Goal: Information Seeking & Learning: Compare options

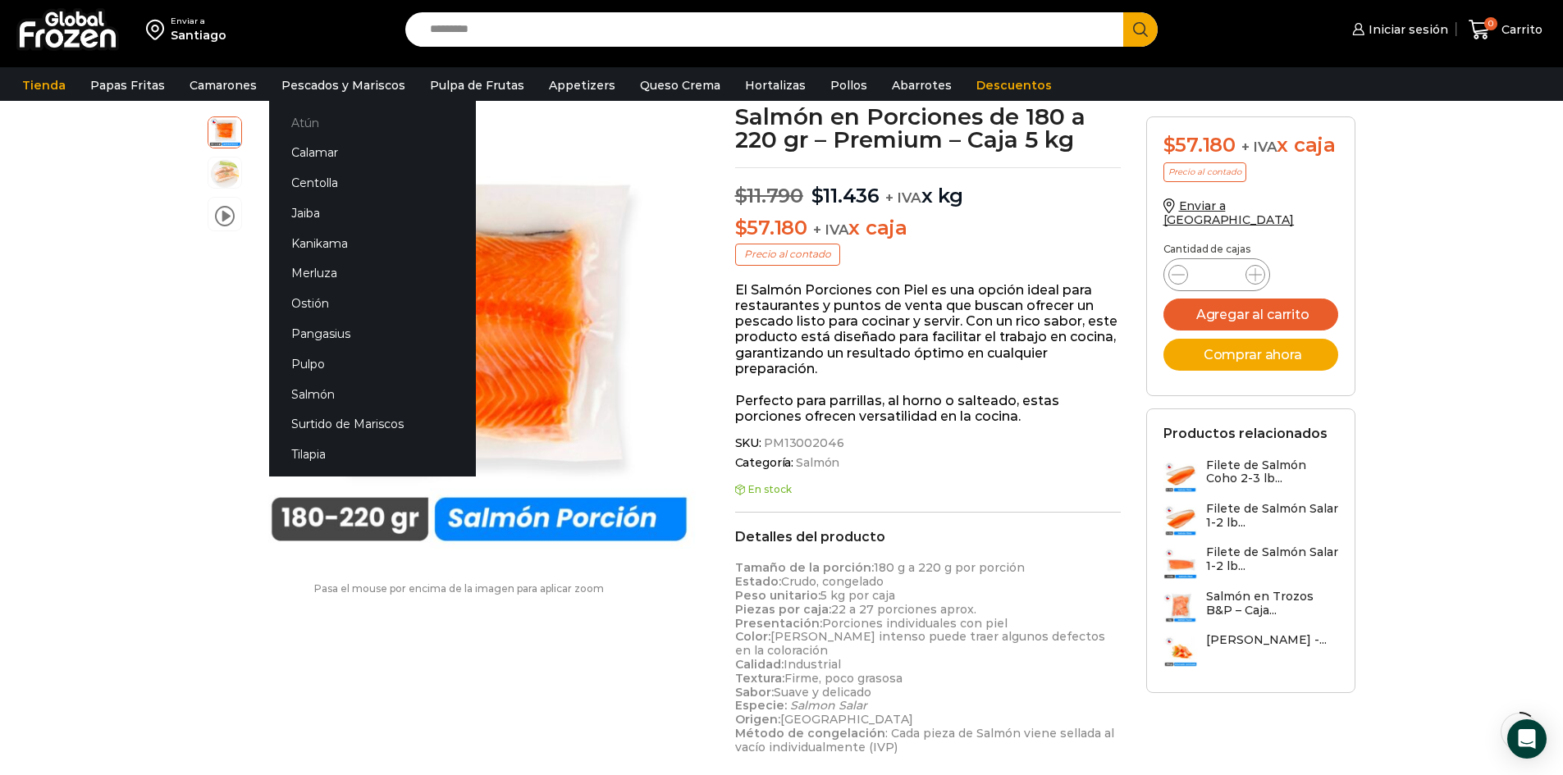
click at [301, 126] on link "Atún" at bounding box center [372, 122] width 207 height 30
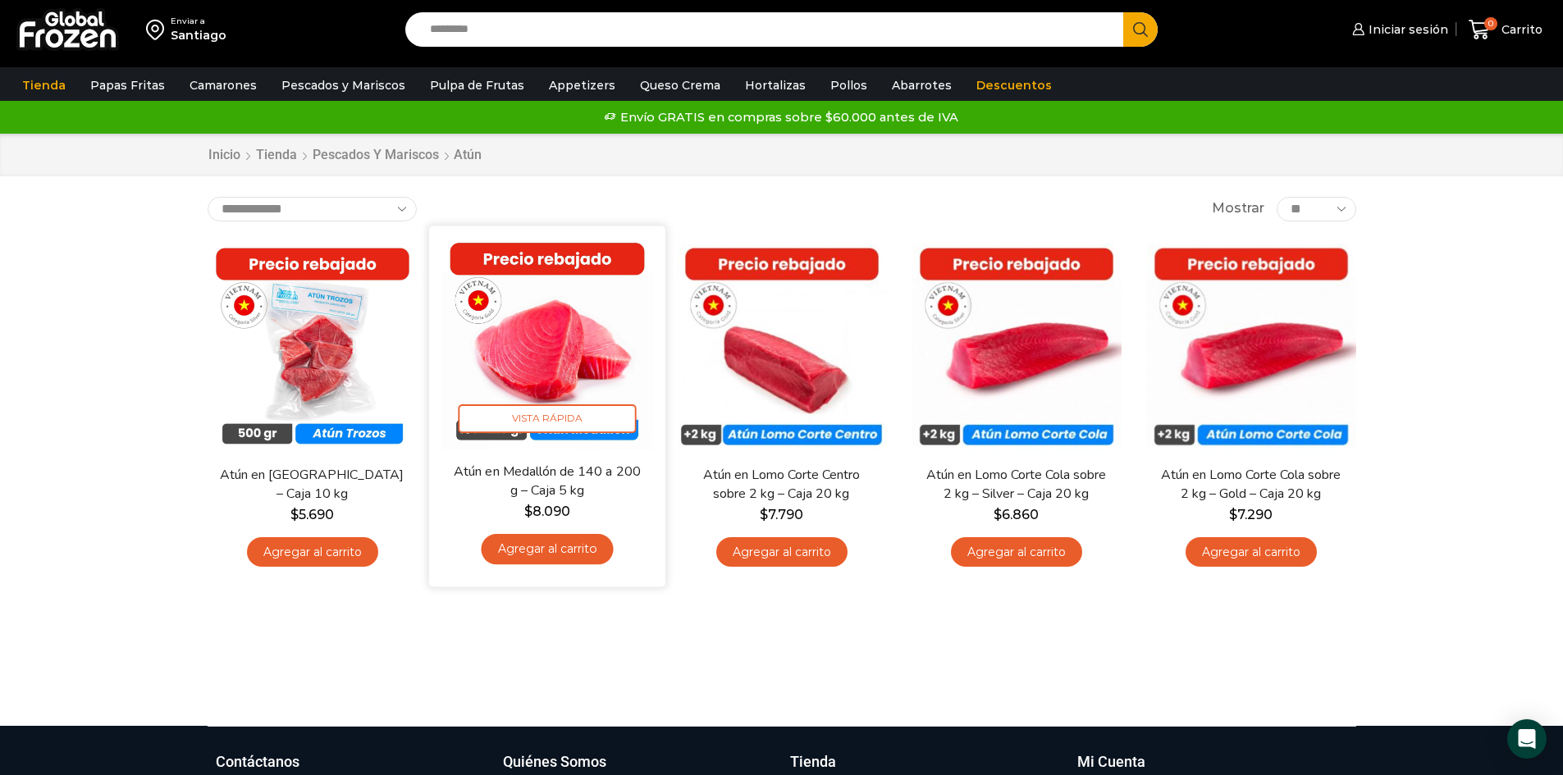
click at [544, 370] on img at bounding box center [547, 344] width 212 height 212
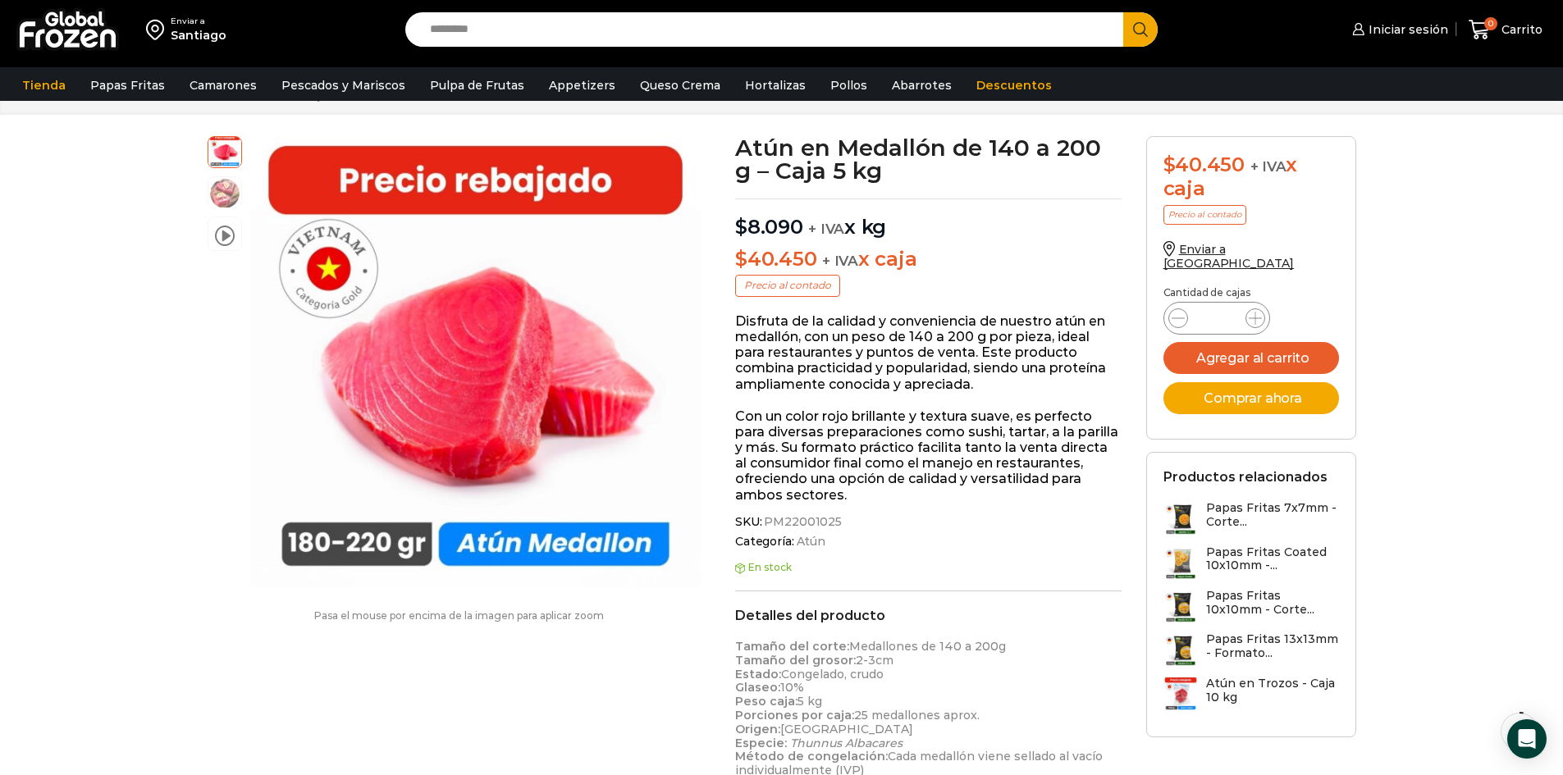
scroll to position [62, 0]
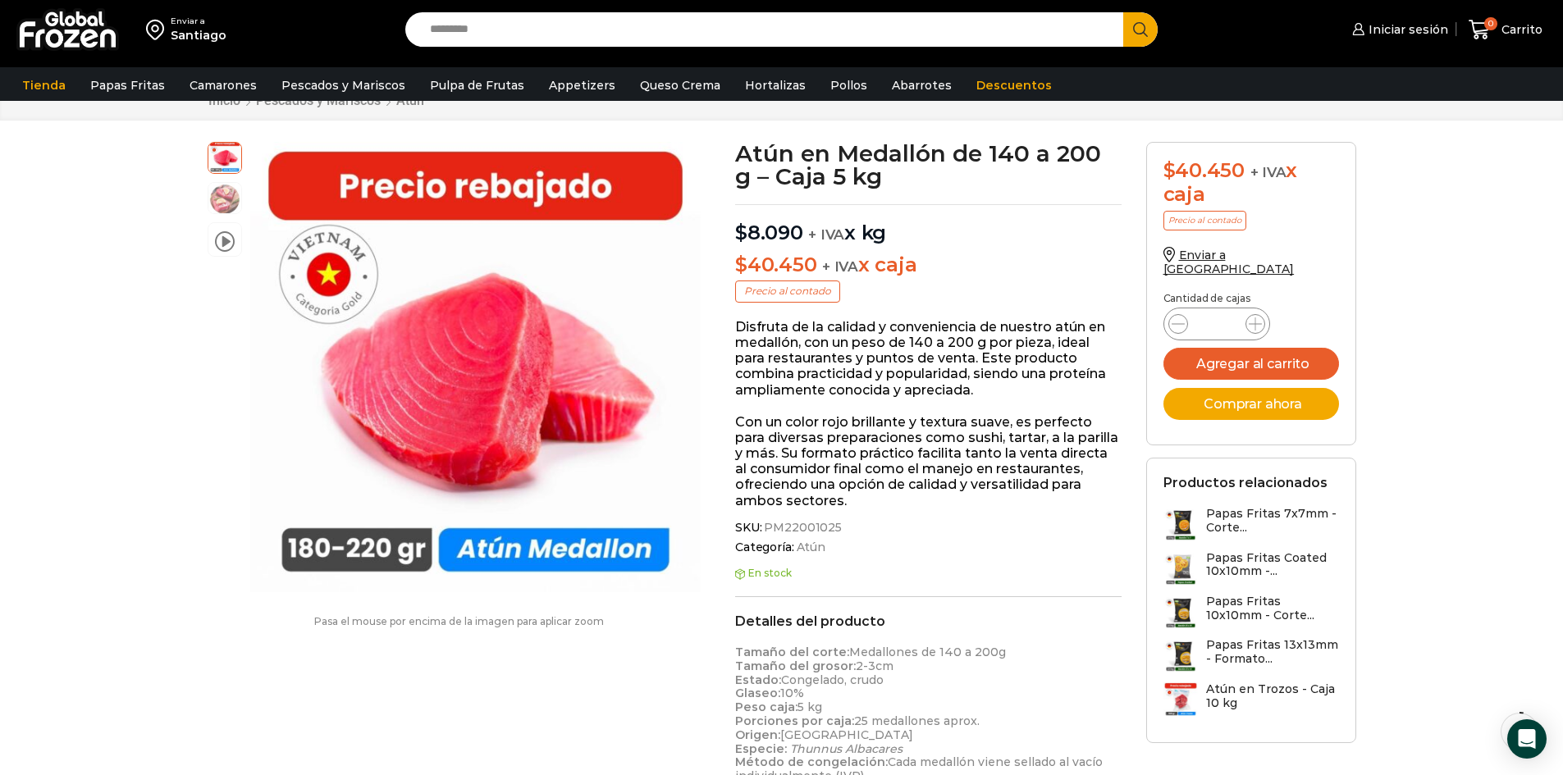
click at [649, 34] on input "Search input" at bounding box center [769, 29] width 694 height 34
paste input "******"
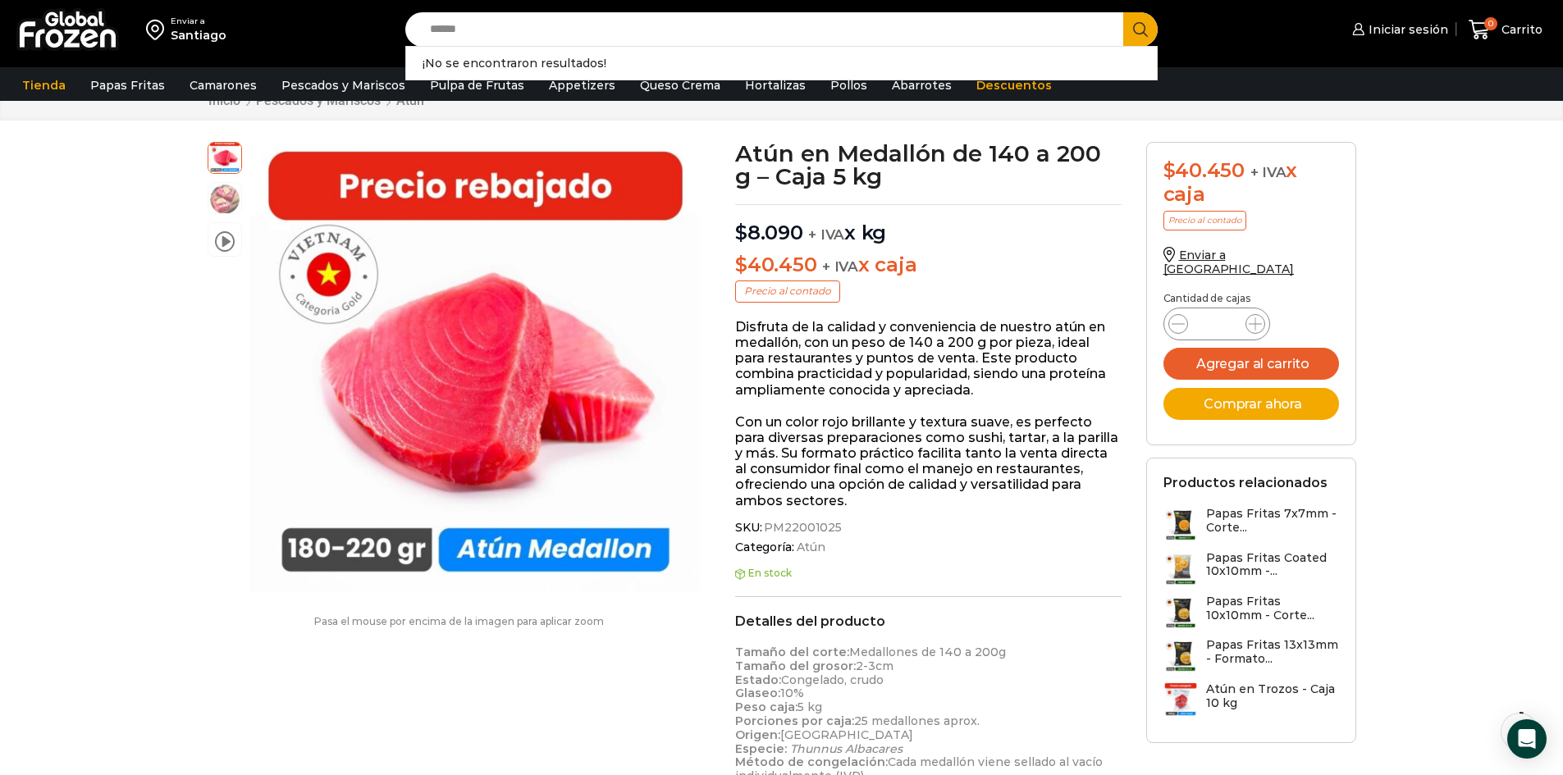
type input "******"
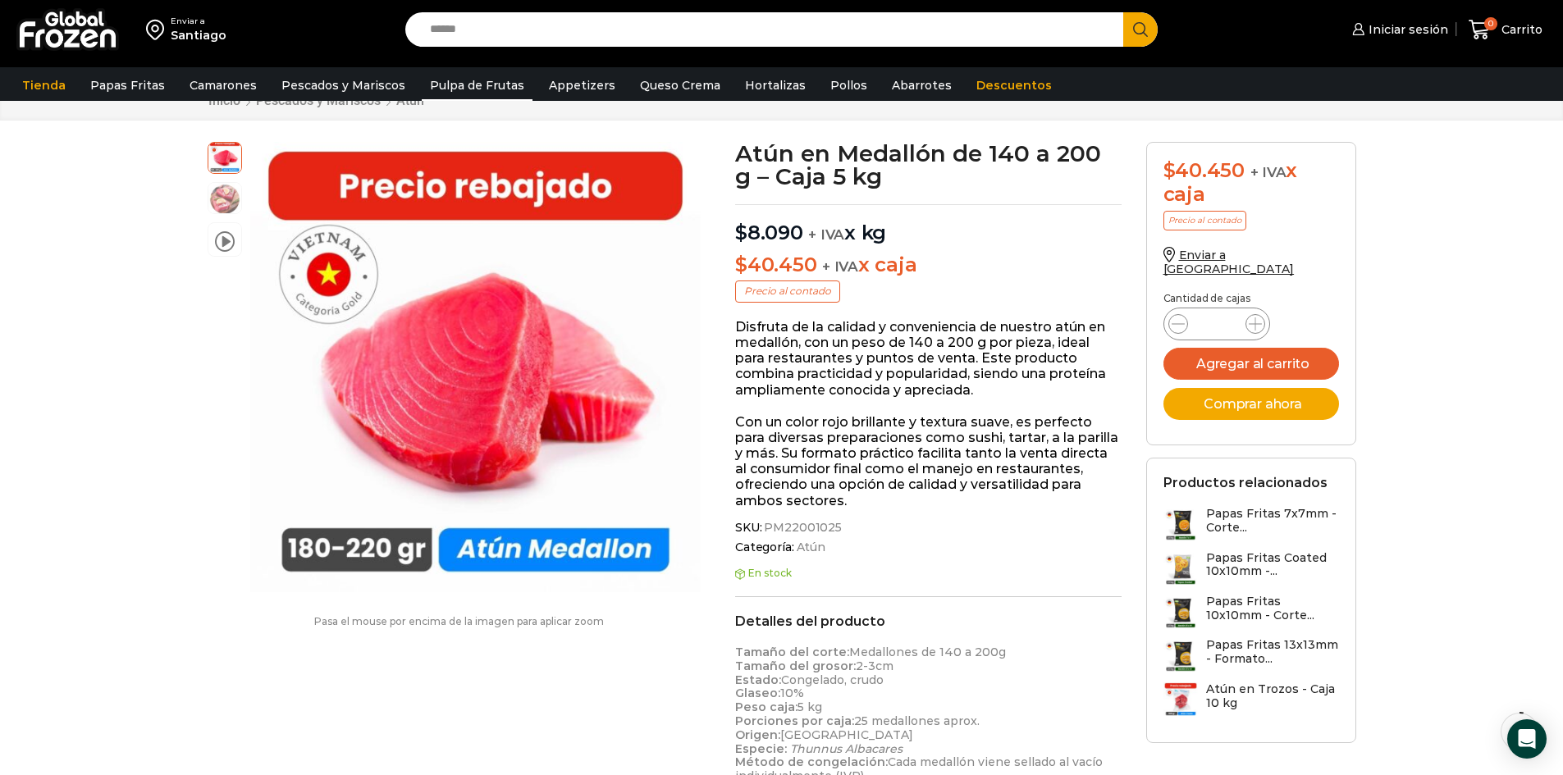
click at [478, 86] on link "Pulpa de Frutas" at bounding box center [477, 85] width 111 height 31
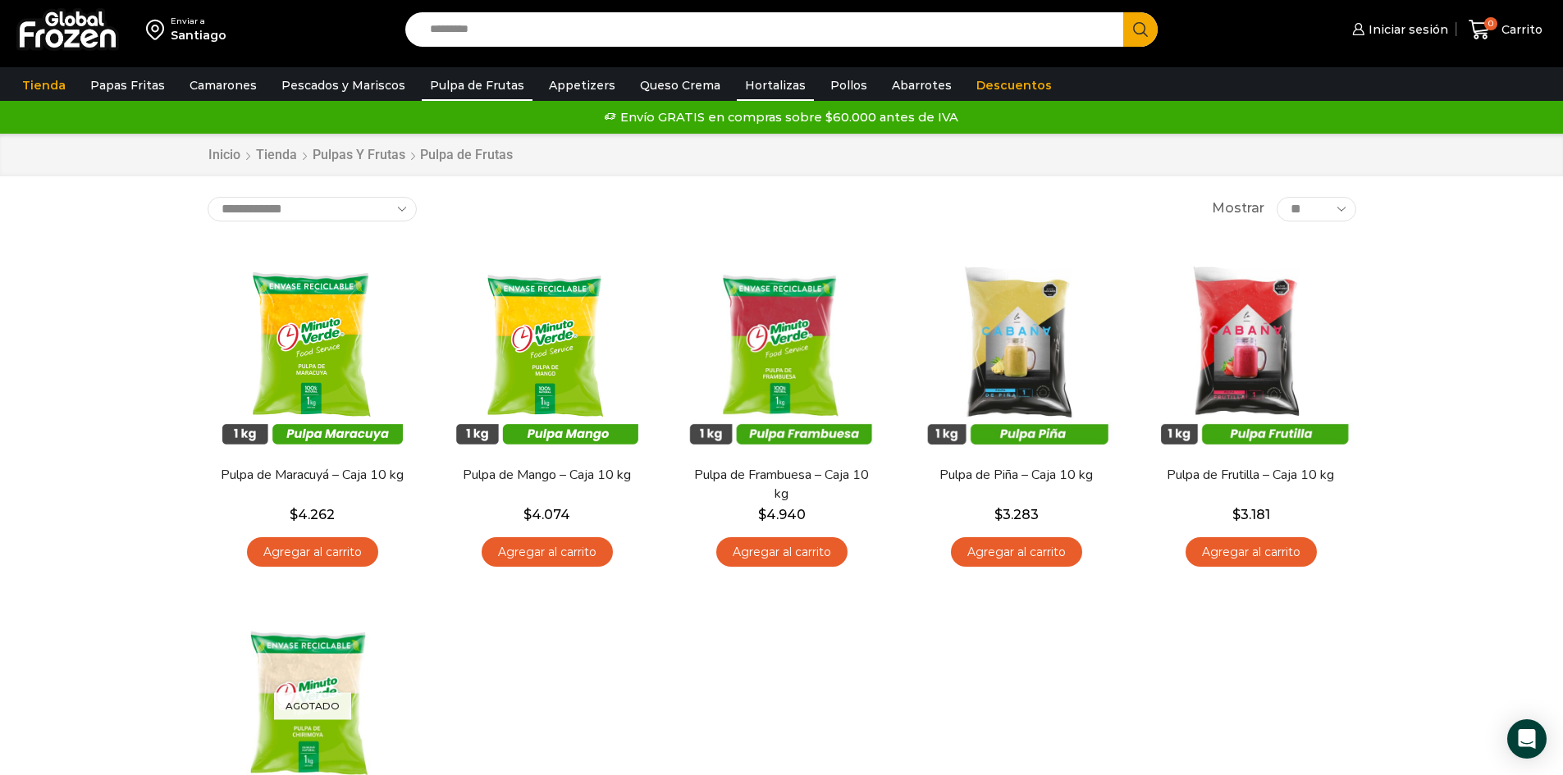
click at [737, 83] on link "Hortalizas" at bounding box center [775, 85] width 77 height 31
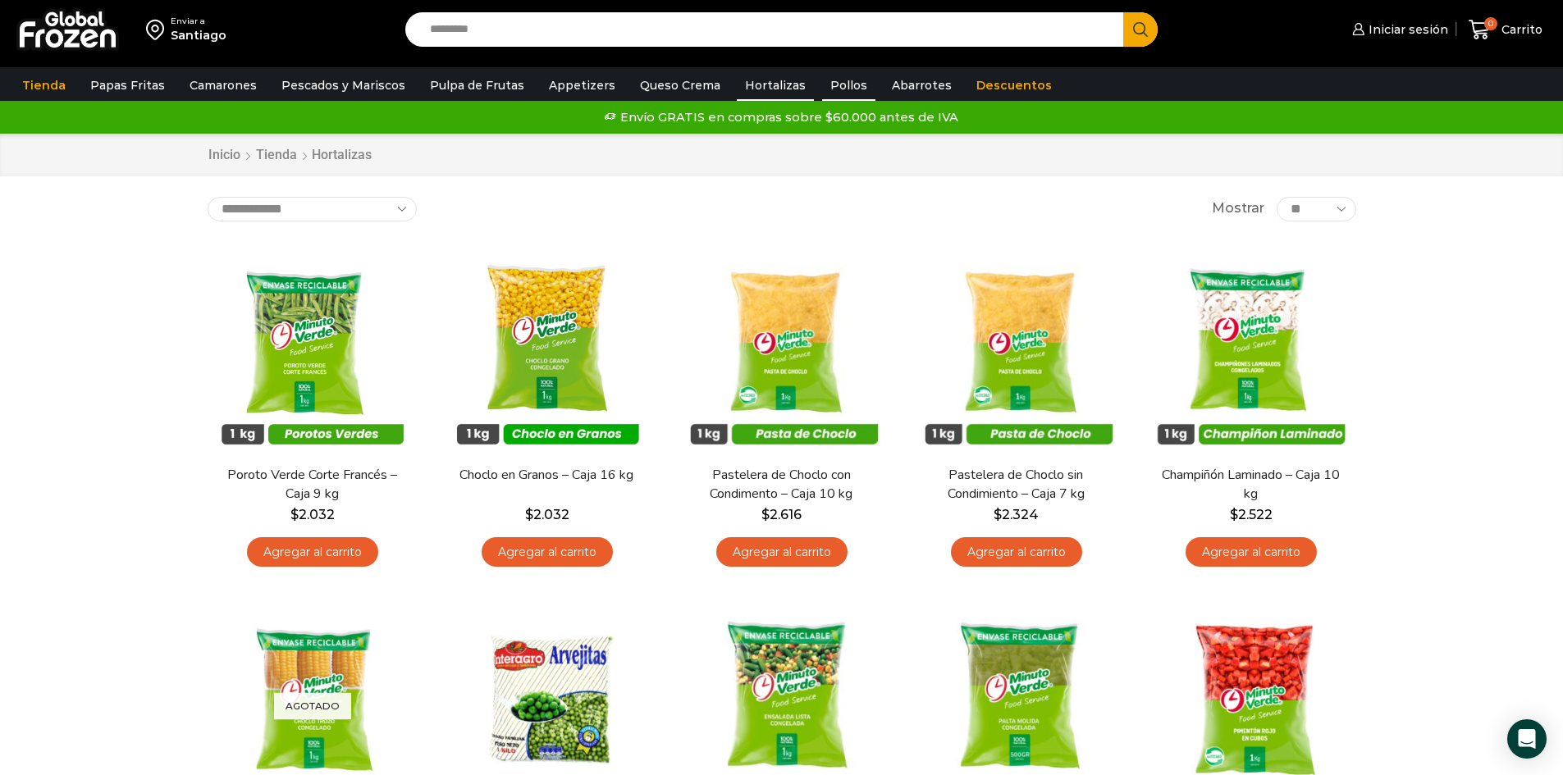
click at [824, 84] on link "Pollos" at bounding box center [848, 85] width 53 height 31
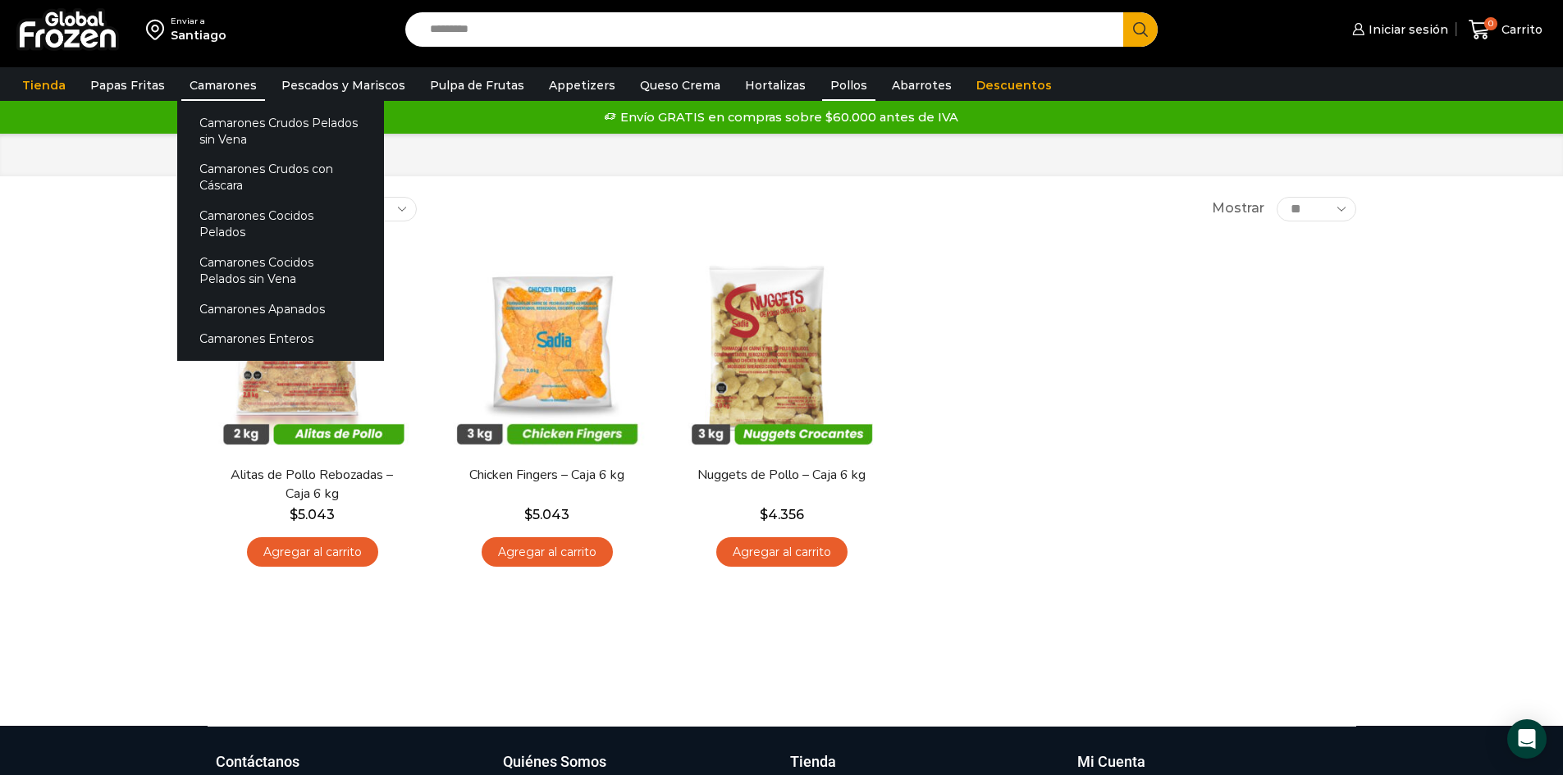
click at [213, 86] on link "Camarones" at bounding box center [223, 85] width 84 height 31
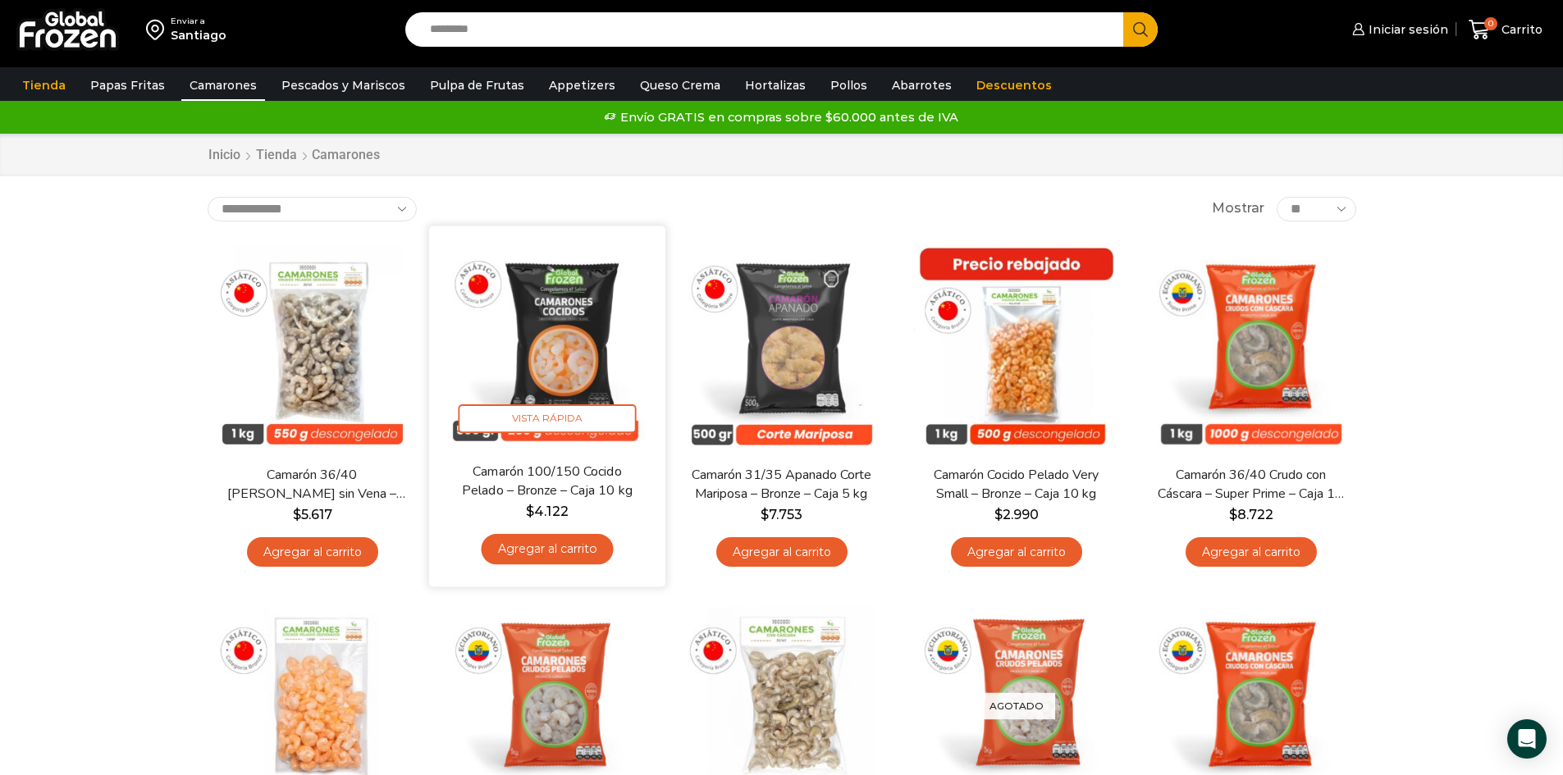
click at [572, 382] on img at bounding box center [547, 344] width 212 height 212
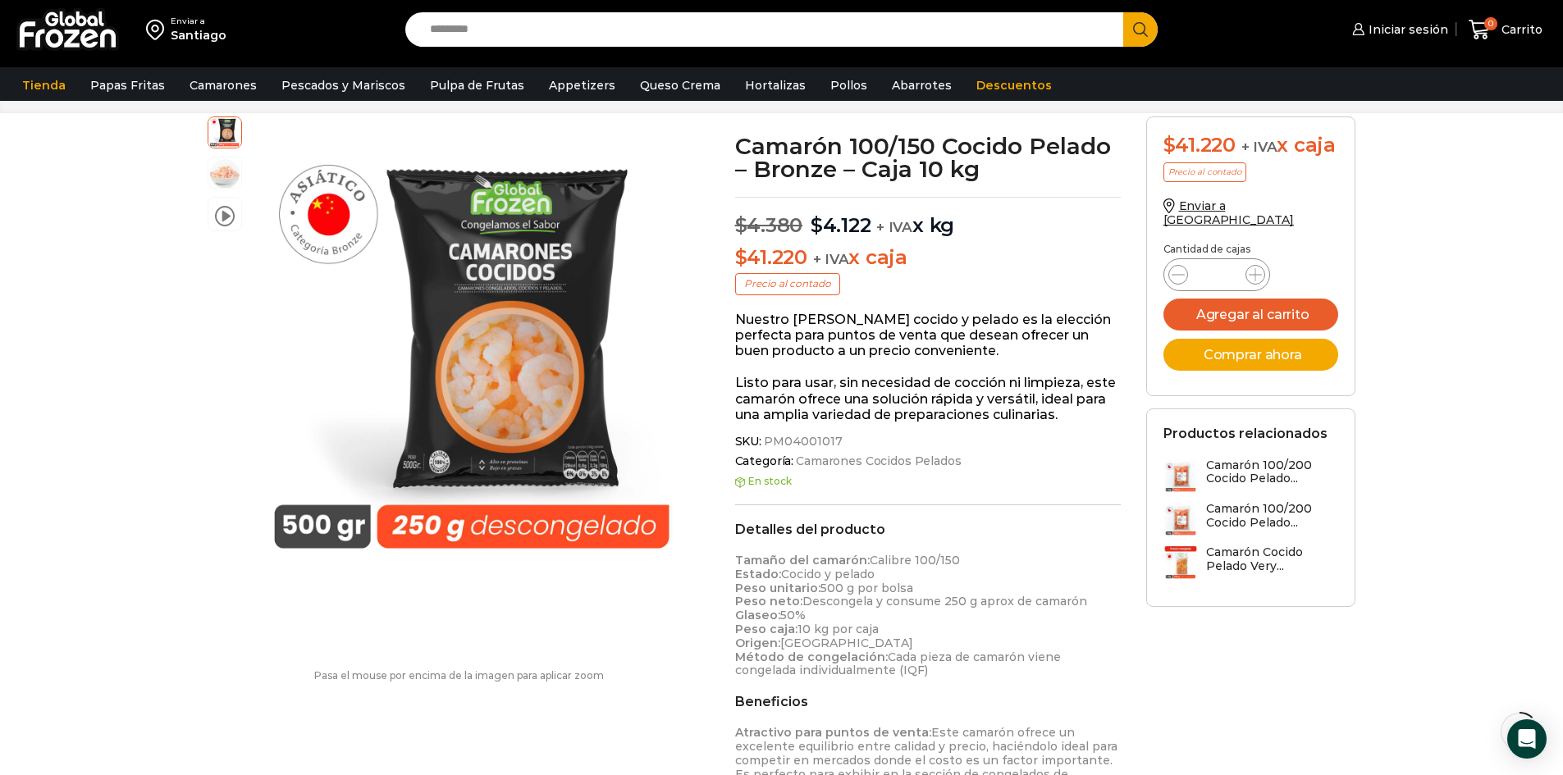
scroll to position [28, 0]
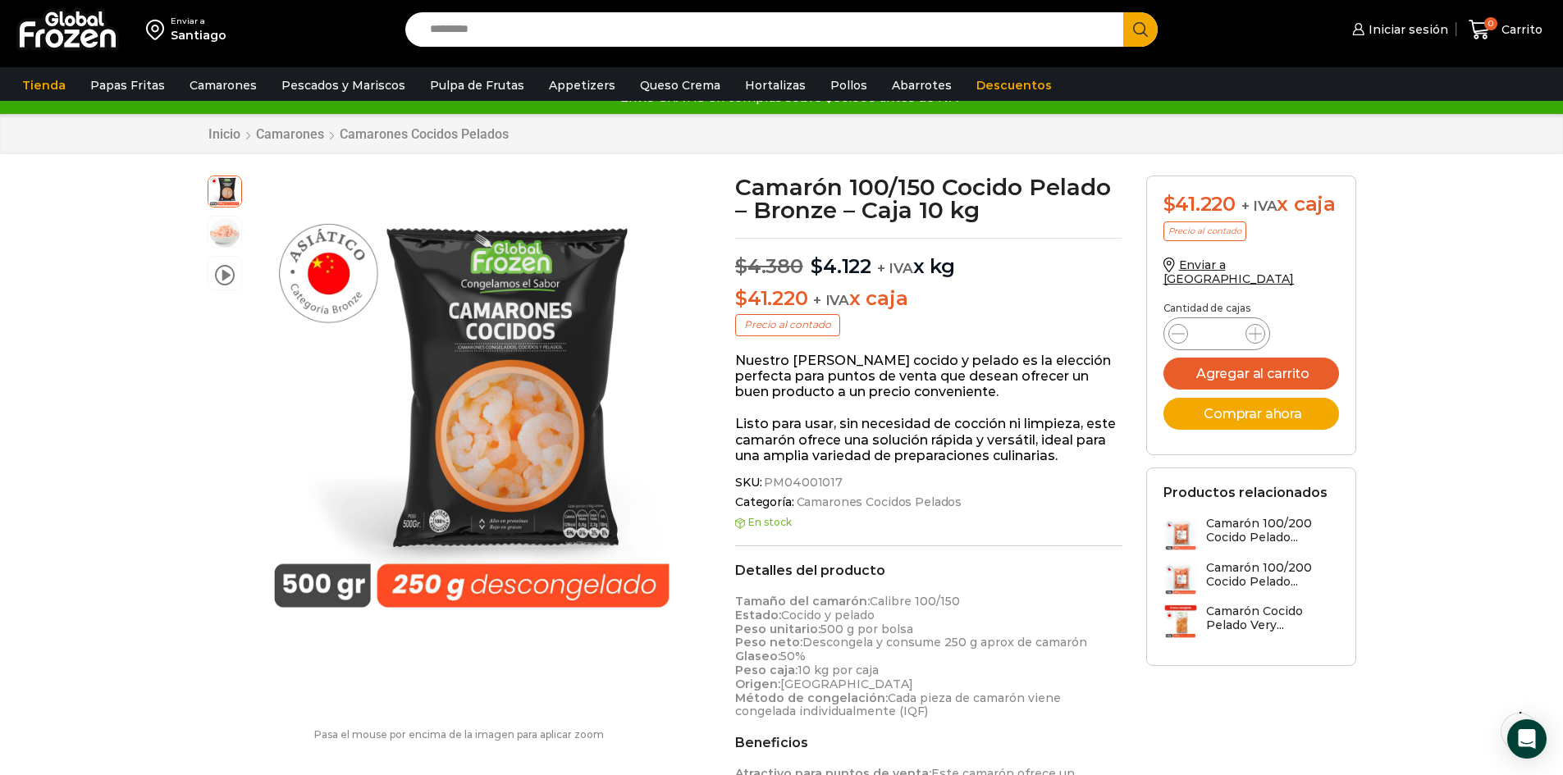
drag, startPoint x: 956, startPoint y: 605, endPoint x: 724, endPoint y: 598, distance: 232.3
click at [724, 598] on div "Camarón 100/150 Cocido Pelado – Bronze – Caja 10 kg $ 4.380 Original price was:…" at bounding box center [928, 682] width 411 height 1013
copy p "Tamaño del camarón: Calibre 100/150"
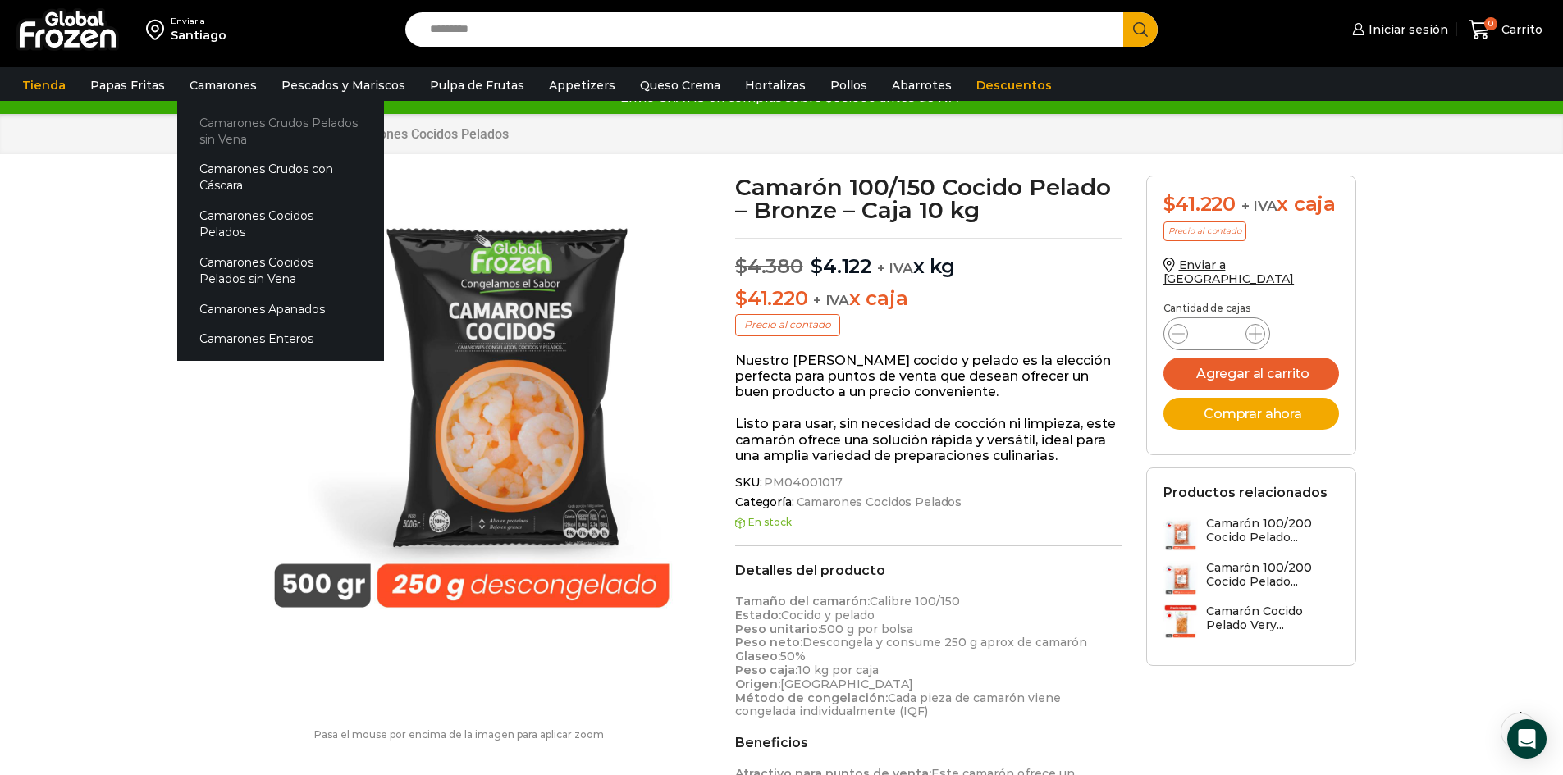
drag, startPoint x: 216, startPoint y: 92, endPoint x: 200, endPoint y: 140, distance: 50.9
click at [216, 92] on link "Camarones" at bounding box center [223, 85] width 84 height 31
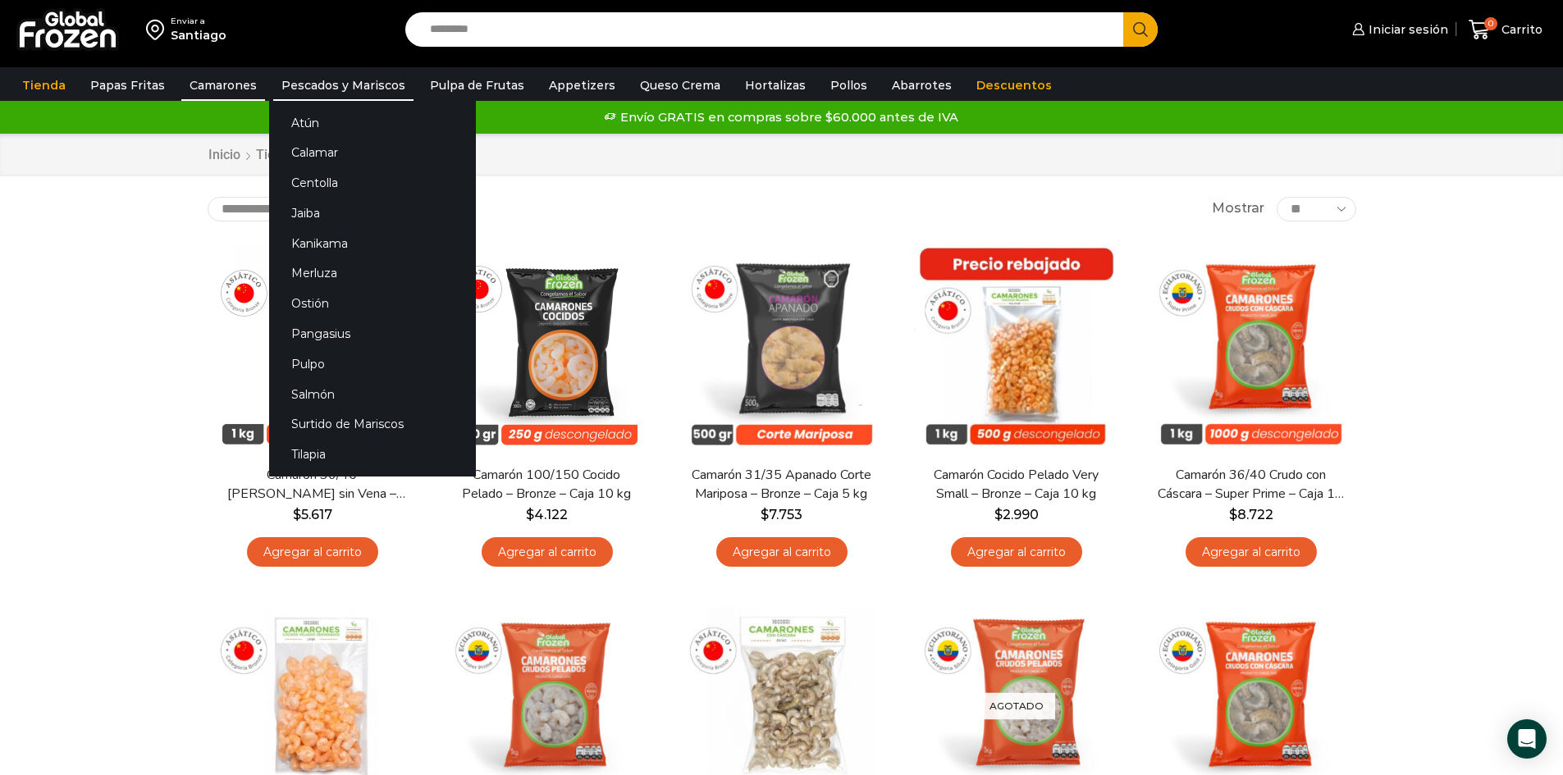
click at [309, 85] on link "Pescados y Mariscos" at bounding box center [343, 85] width 140 height 31
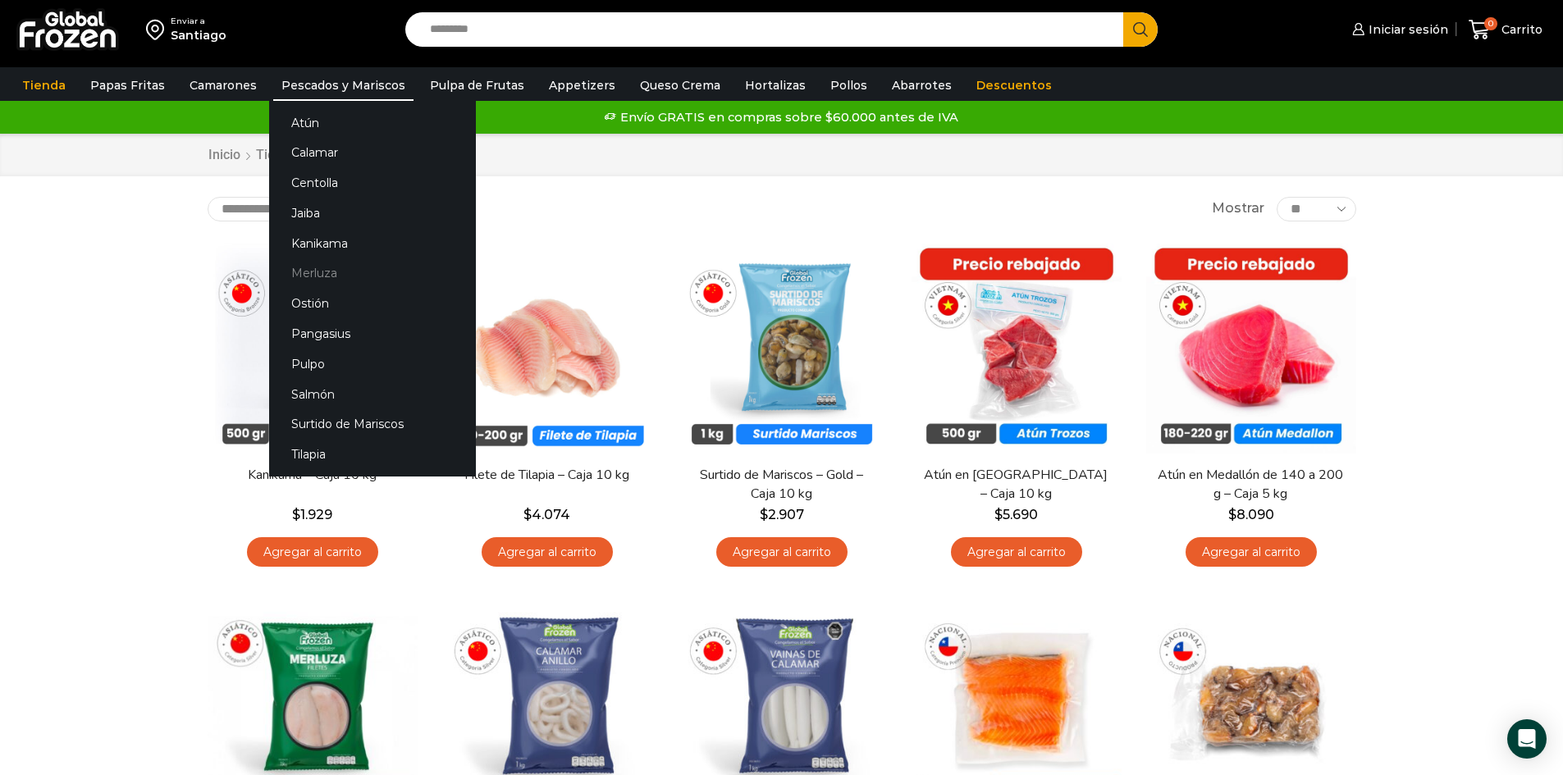
click at [323, 271] on link "Merluza" at bounding box center [372, 273] width 207 height 30
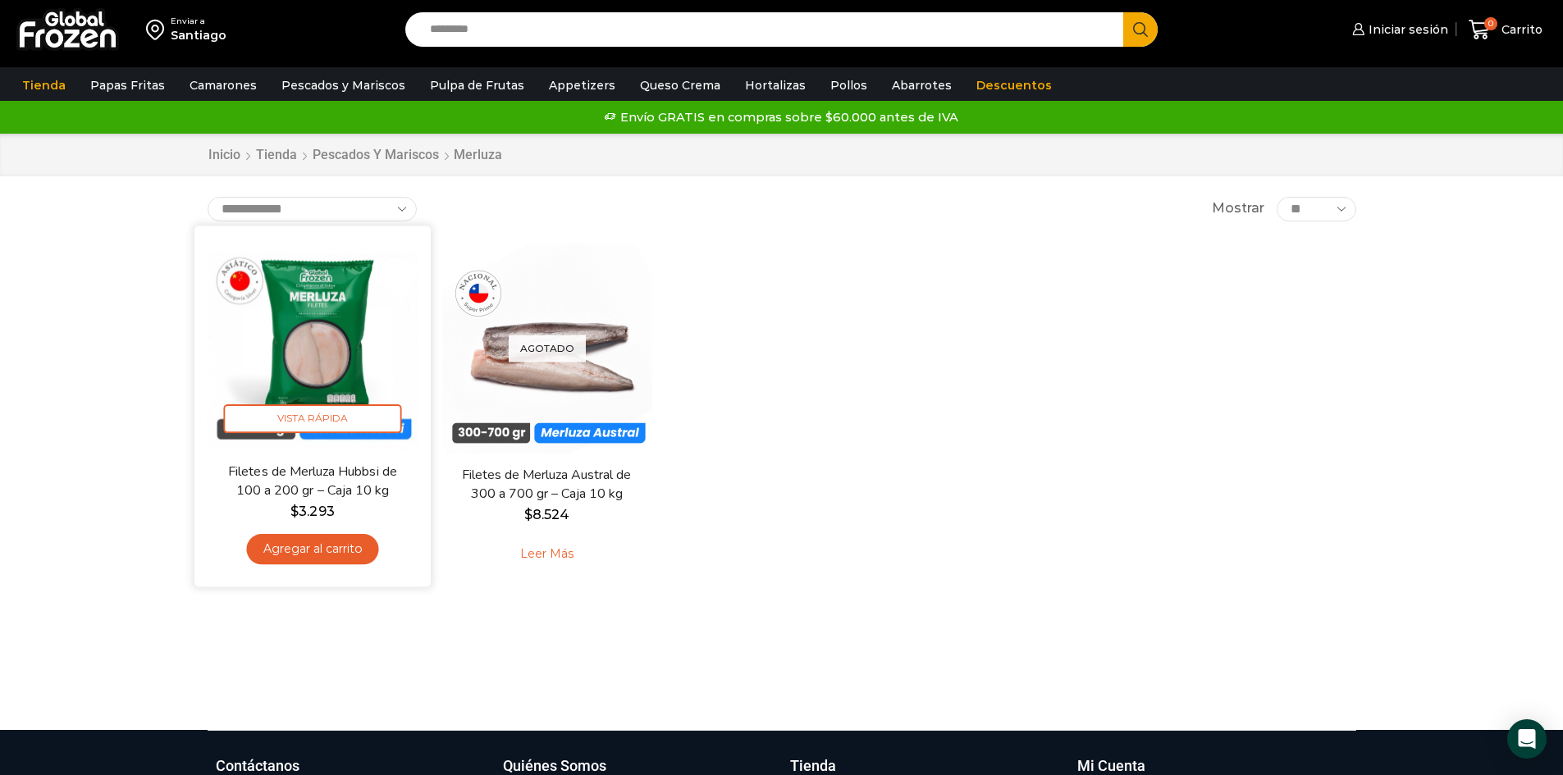
click at [299, 342] on img at bounding box center [313, 344] width 212 height 212
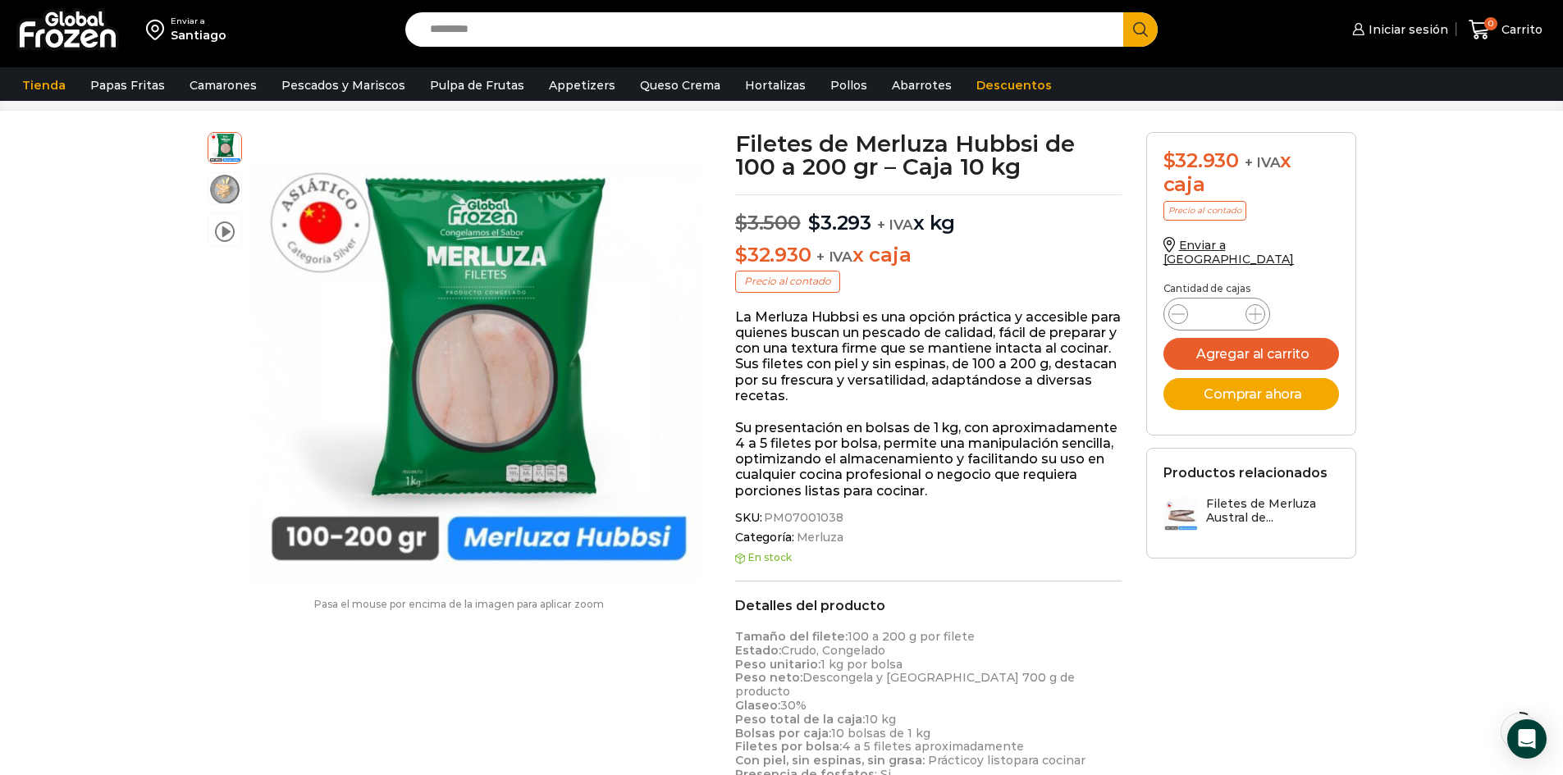
scroll to position [75, 0]
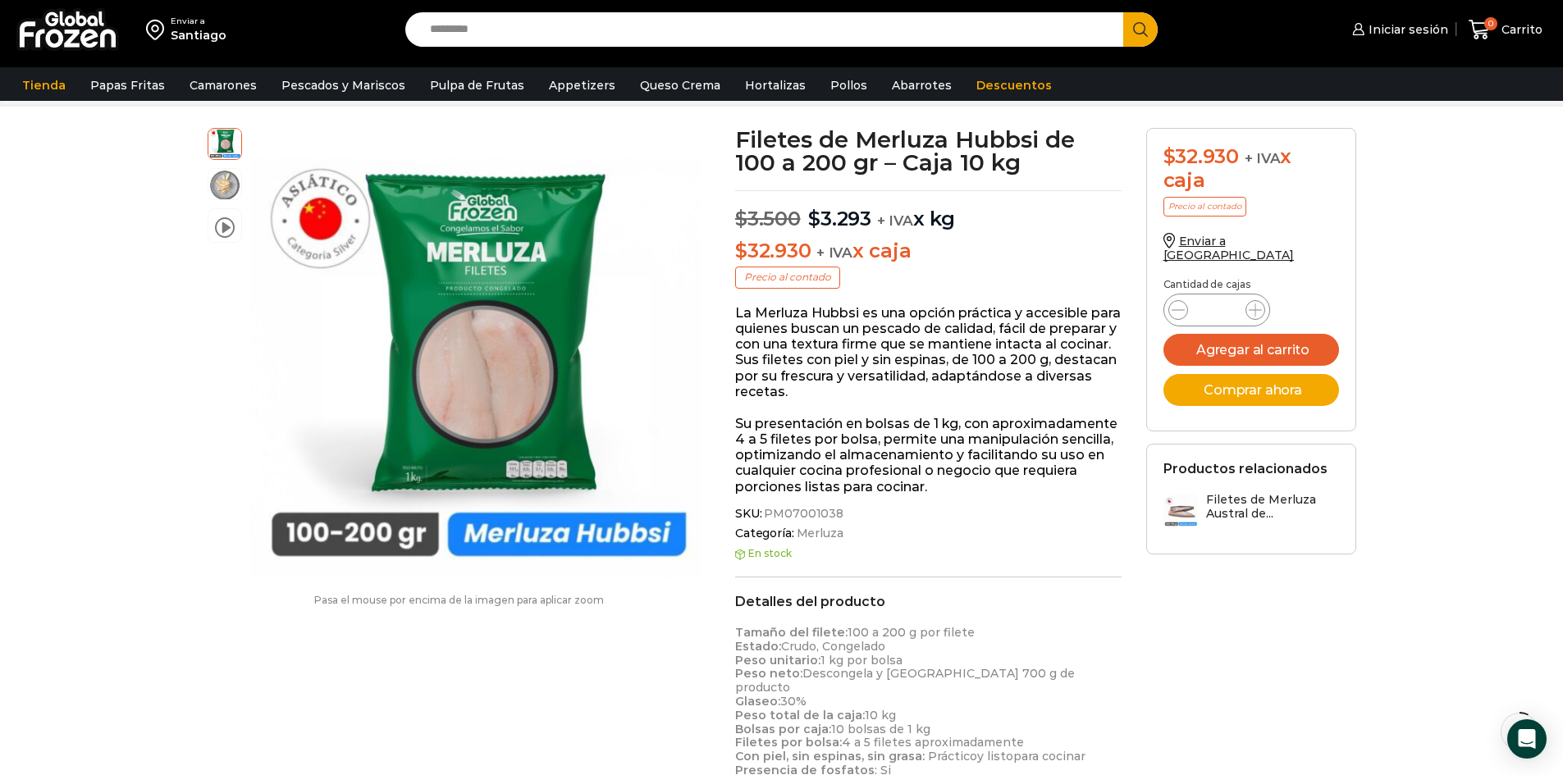
click at [1278, 682] on div "video Pasa el mouse por encima de la imagen para aplicar zoom Filetes de Merluz…" at bounding box center [781, 687] width 1173 height 1121
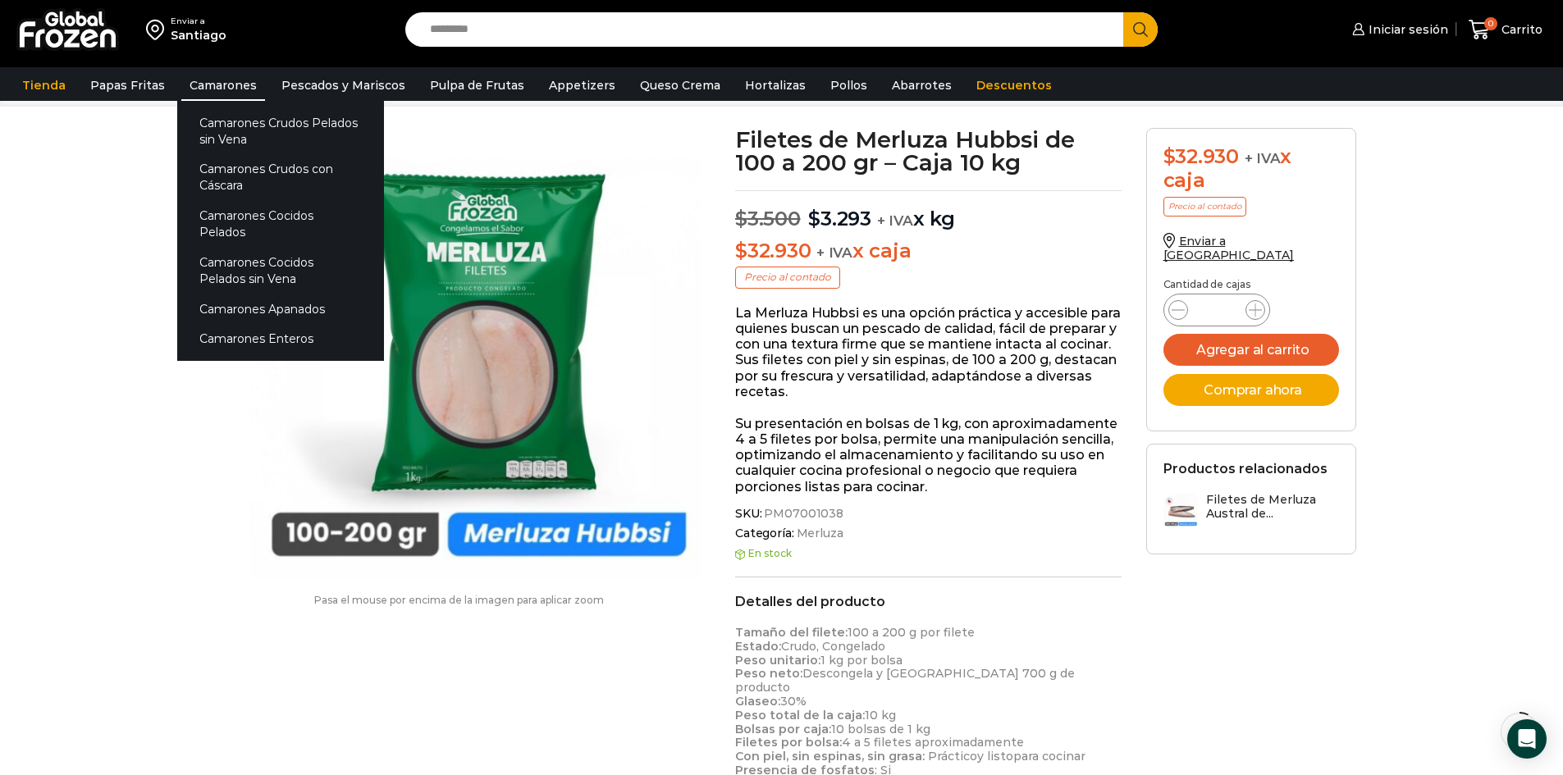
click at [230, 89] on link "Camarones" at bounding box center [223, 85] width 84 height 31
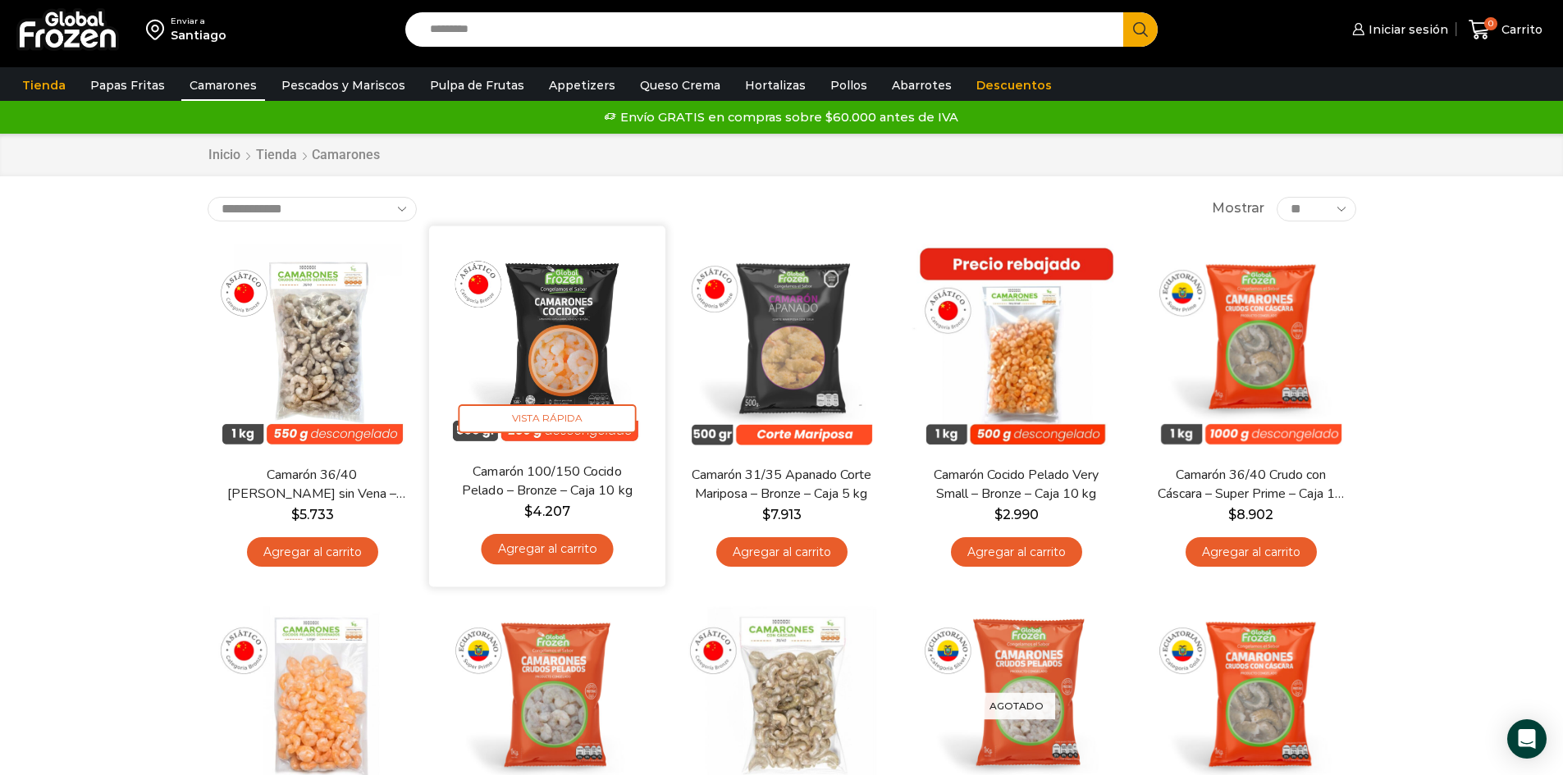
click at [585, 318] on img at bounding box center [547, 344] width 212 height 212
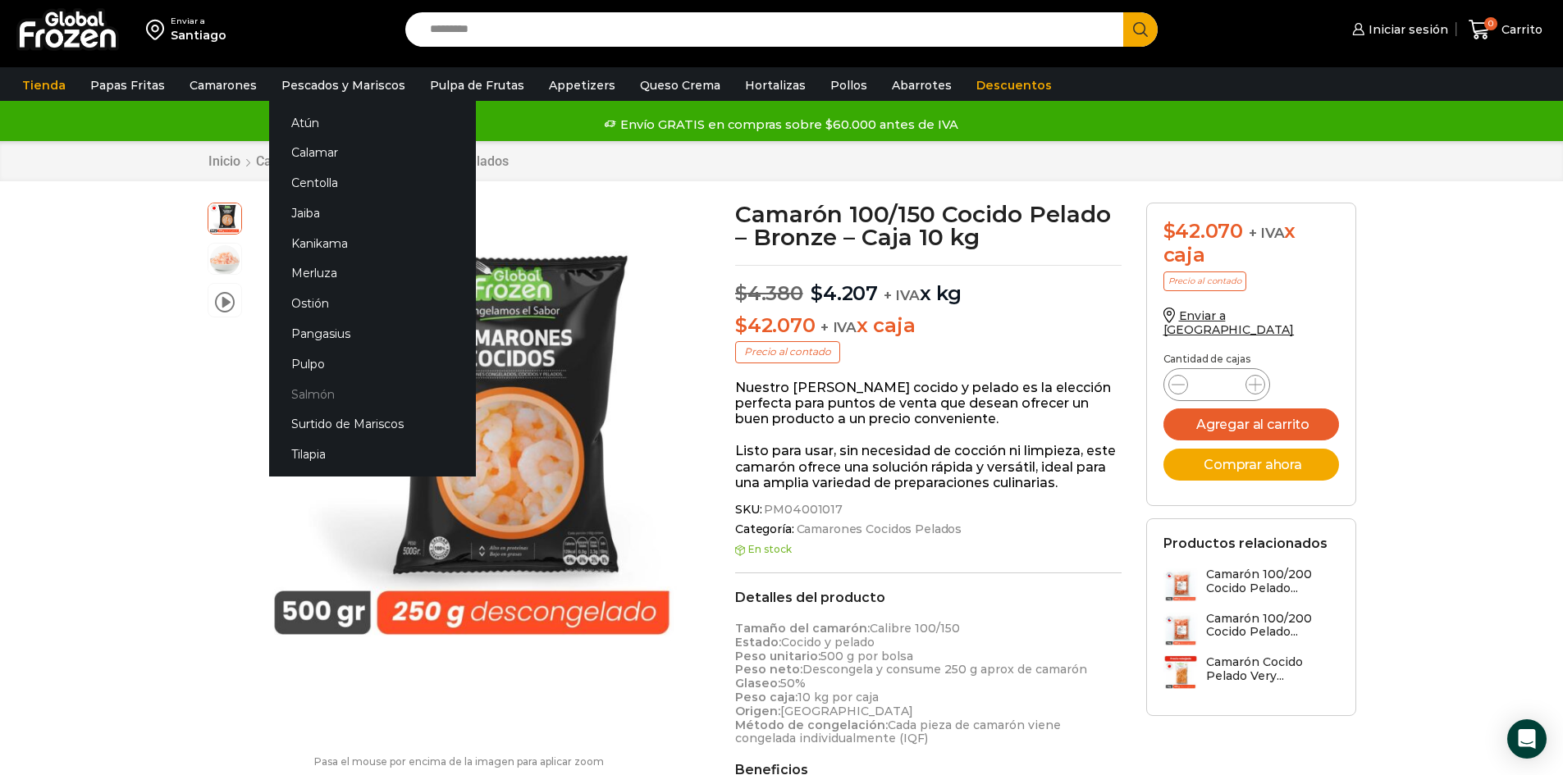
click at [301, 395] on link "Salmón" at bounding box center [372, 394] width 207 height 30
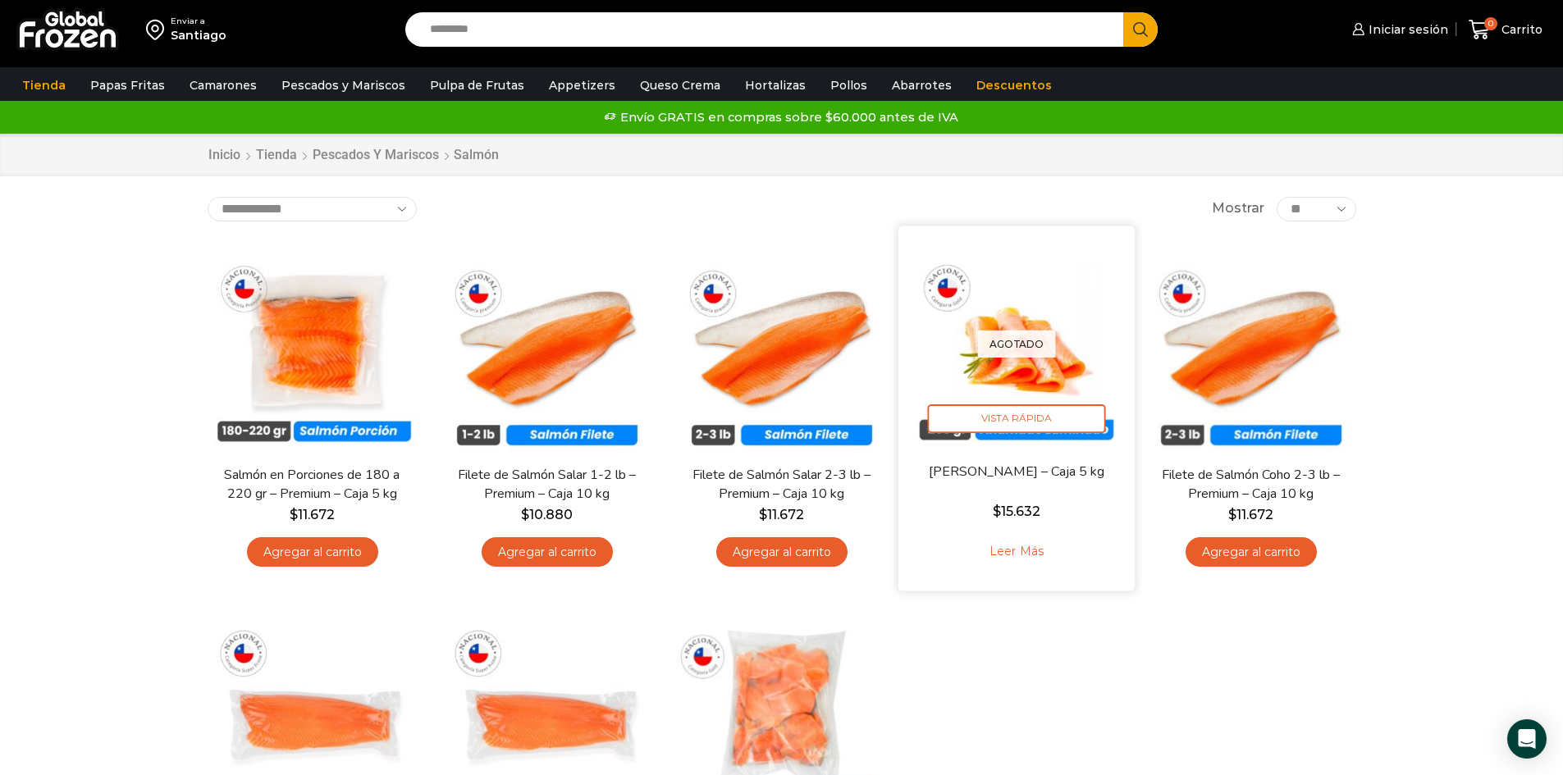
click at [1030, 386] on div "Agotado [GEOGRAPHIC_DATA]" at bounding box center [1017, 344] width 212 height 212
click at [1026, 432] on span "Vista Rápida" at bounding box center [1016, 419] width 178 height 29
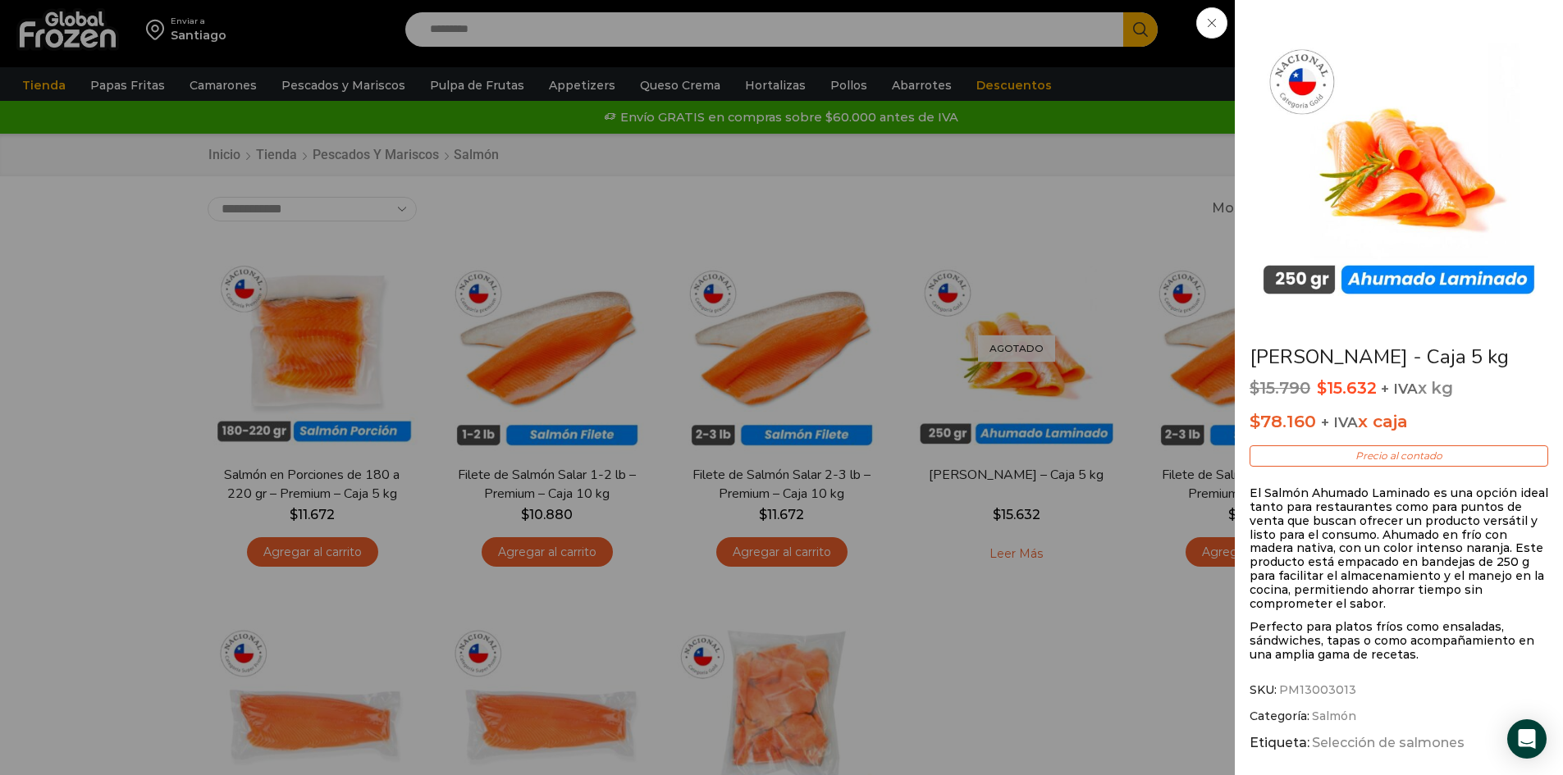
click at [1065, 0] on div "Salmón Ahumado Laminado - Caja 5 kg $ 15.790 Original price was: $15.790. $ 15.…" at bounding box center [781, 0] width 1563 height 0
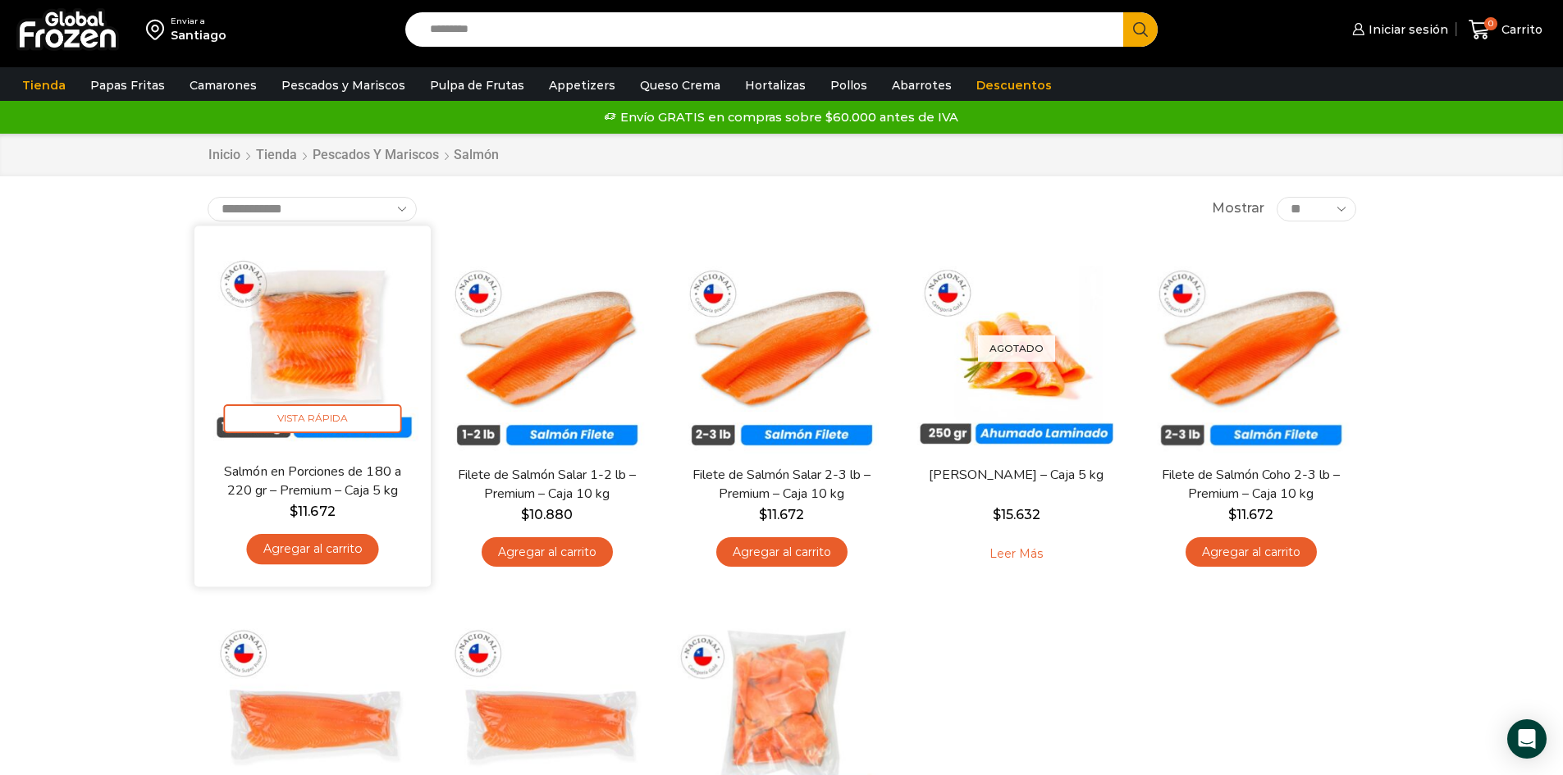
click at [336, 328] on img at bounding box center [313, 344] width 212 height 212
